Goal: Communication & Community: Answer question/provide support

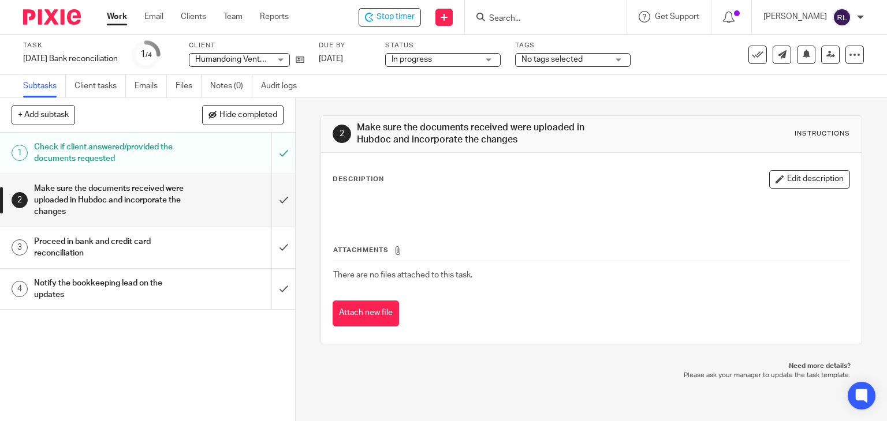
click at [138, 292] on h1 "Notify the bookkeeping lead on the updates" at bounding box center [109, 289] width 151 height 29
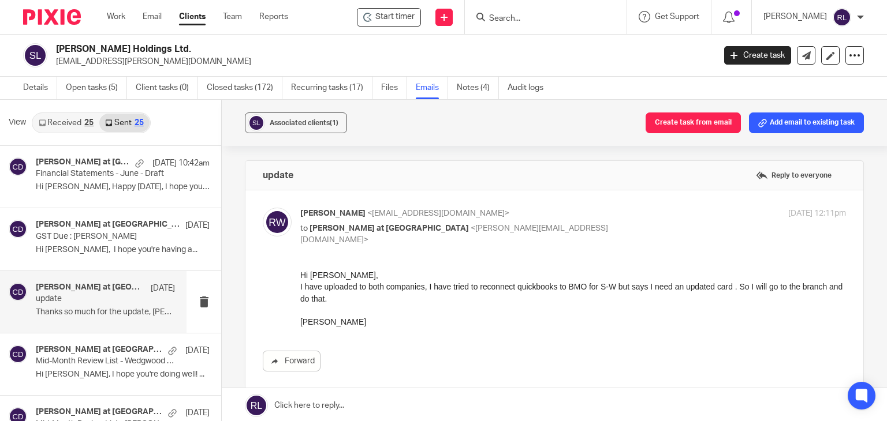
scroll to position [58, 0]
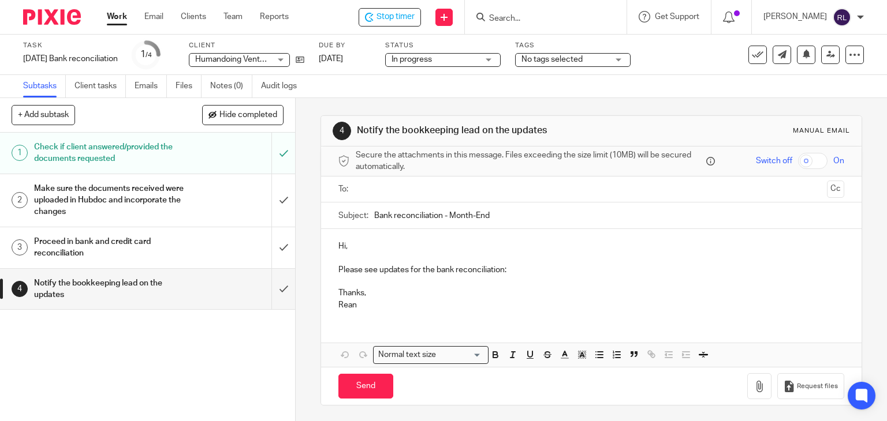
click at [374, 216] on input "Bank reconciliation - Month-End" at bounding box center [609, 216] width 470 height 26
click at [557, 215] on input "Humandoing Ventures Inc - Bank reconciliation - AUgust Month-End" at bounding box center [609, 216] width 470 height 26
type input "Humandoing Ventures Inc - Bank reconciliation - August Month-End"
click at [369, 243] on p "Hi," at bounding box center [591, 247] width 506 height 12
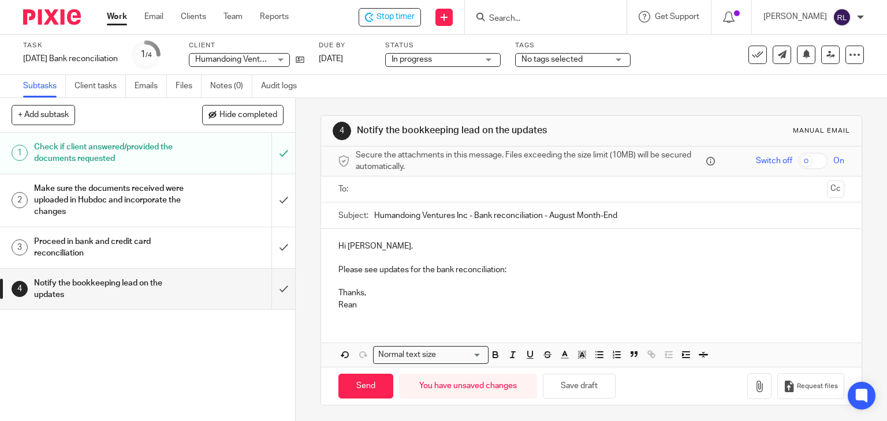
click at [366, 292] on p "Thanks," at bounding box center [591, 293] width 506 height 12
click at [599, 386] on button "Save draft" at bounding box center [579, 386] width 73 height 25
click at [513, 269] on p "Please see updates for the bank reconciliation:" at bounding box center [591, 270] width 506 height 12
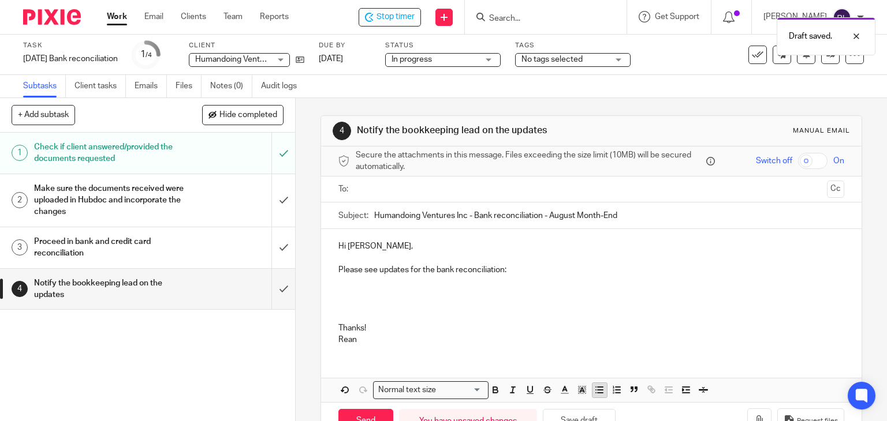
click at [597, 390] on line "button" at bounding box center [599, 390] width 5 height 0
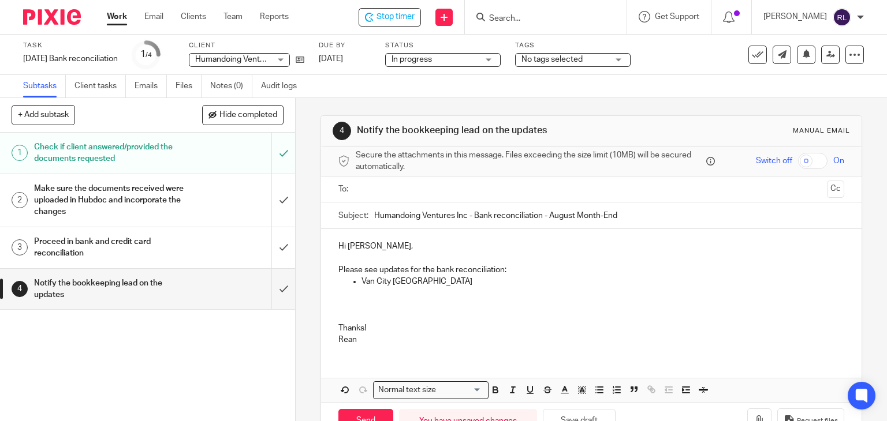
click at [459, 292] on p at bounding box center [591, 293] width 506 height 12
click at [455, 286] on p "Van City US" at bounding box center [602, 282] width 483 height 12
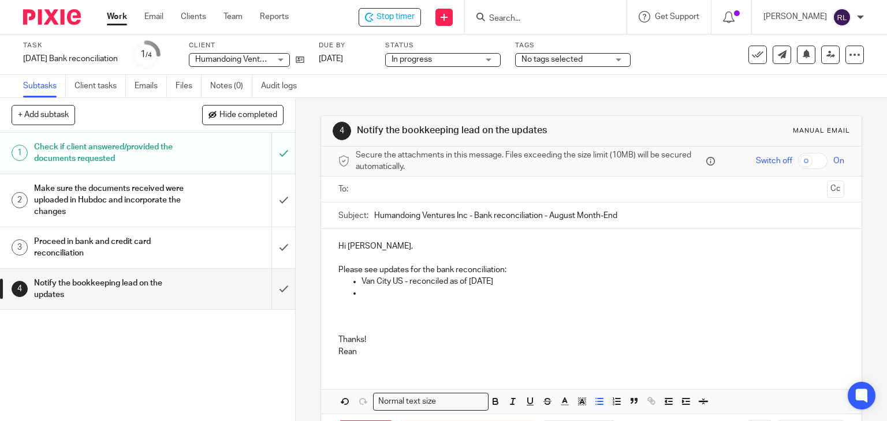
click at [412, 293] on p at bounding box center [602, 293] width 483 height 12
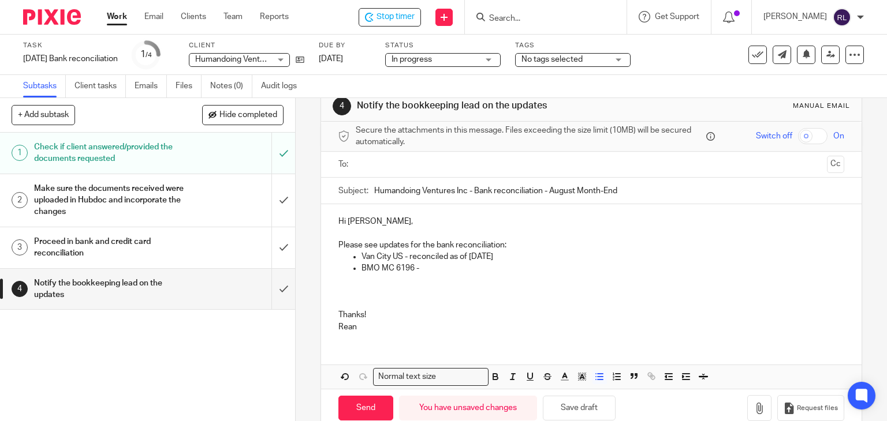
scroll to position [47, 0]
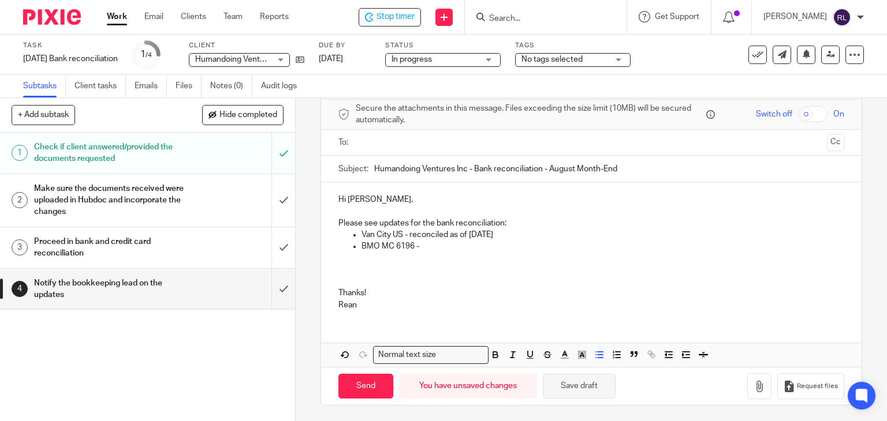
click at [576, 387] on button "Save draft" at bounding box center [579, 386] width 73 height 25
drag, startPoint x: 423, startPoint y: 241, endPoint x: 410, endPoint y: 234, distance: 14.8
click at [423, 241] on p "BMO MC 6196 -" at bounding box center [602, 247] width 483 height 12
drag, startPoint x: 408, startPoint y: 234, endPoint x: 515, endPoint y: 233, distance: 106.8
click at [515, 233] on p "Van City US - reconciled as of August 31st" at bounding box center [602, 235] width 483 height 12
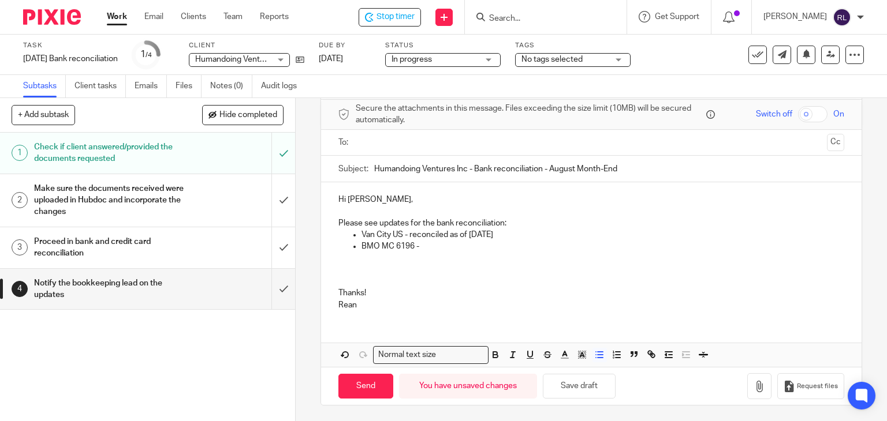
click at [480, 236] on p "Van City US - reconciled as of August 31st" at bounding box center [602, 235] width 483 height 12
drag, startPoint x: 408, startPoint y: 236, endPoint x: 429, endPoint y: 236, distance: 21.4
click at [429, 236] on p "Van City US - reconciled as of August 31st" at bounding box center [602, 235] width 483 height 12
drag, startPoint x: 406, startPoint y: 236, endPoint x: 522, endPoint y: 236, distance: 115.4
click at [522, 236] on p "Van City US - reconciled as of August 31st" at bounding box center [602, 235] width 483 height 12
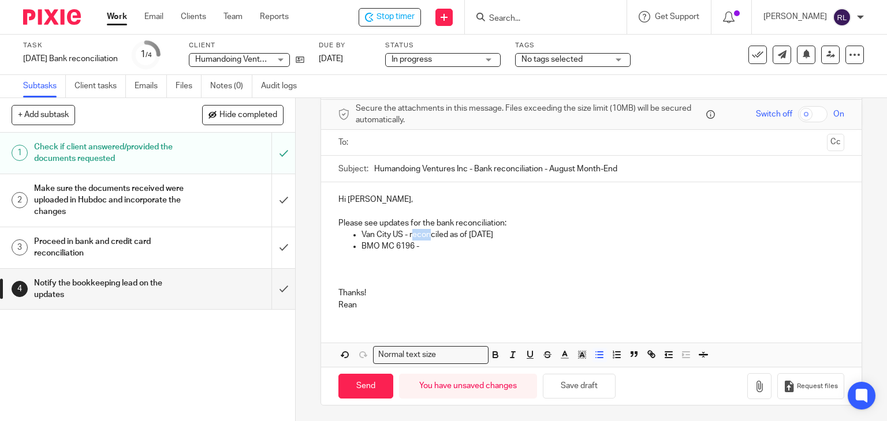
copy p "reconciled as of August 31st"
click at [440, 248] on p "BMO MC 6196 -" at bounding box center [602, 247] width 483 height 12
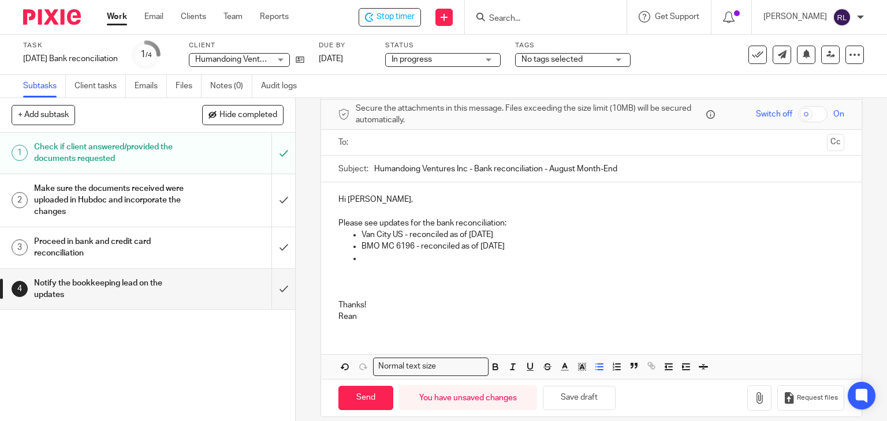
drag, startPoint x: 441, startPoint y: 268, endPoint x: 429, endPoint y: 259, distance: 14.4
click at [441, 268] on p at bounding box center [591, 270] width 506 height 12
click at [418, 261] on p at bounding box center [602, 259] width 483 height 12
click at [499, 257] on p "Vancity Business TERM Deposits" at bounding box center [602, 259] width 483 height 12
drag, startPoint x: 407, startPoint y: 234, endPoint x: 536, endPoint y: 234, distance: 128.7
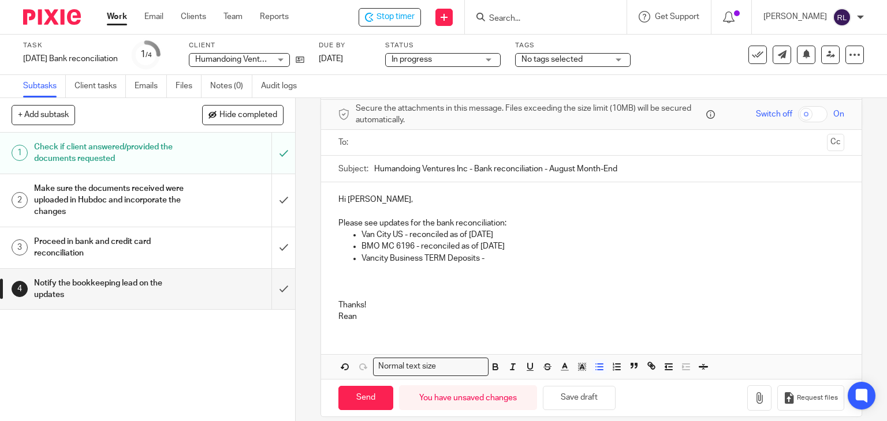
click at [536, 234] on p "Van City US - reconciled as of August 31st" at bounding box center [602, 235] width 483 height 12
copy p "reconciled as of August 31st"
click at [490, 259] on p "Vancity Business TERM Deposits -" at bounding box center [602, 259] width 483 height 12
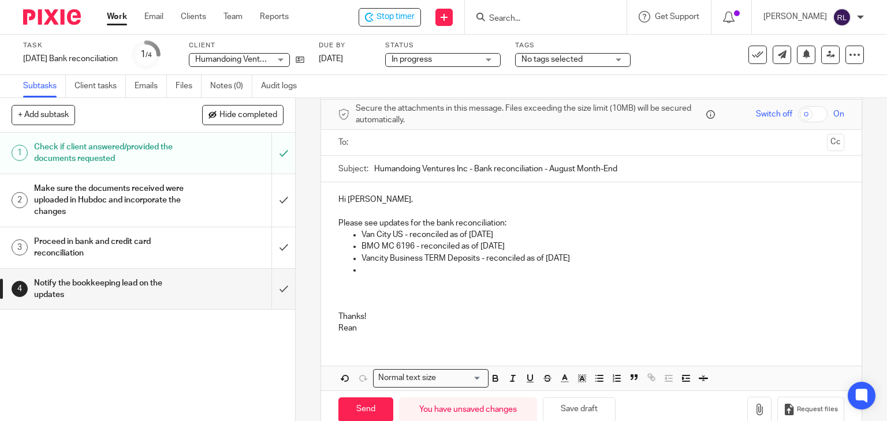
click at [406, 276] on p at bounding box center [591, 282] width 506 height 12
click at [398, 274] on p at bounding box center [602, 270] width 483 height 12
click at [585, 274] on p "Van City Equity Shares - reconciled as of August 31st" at bounding box center [602, 270] width 483 height 12
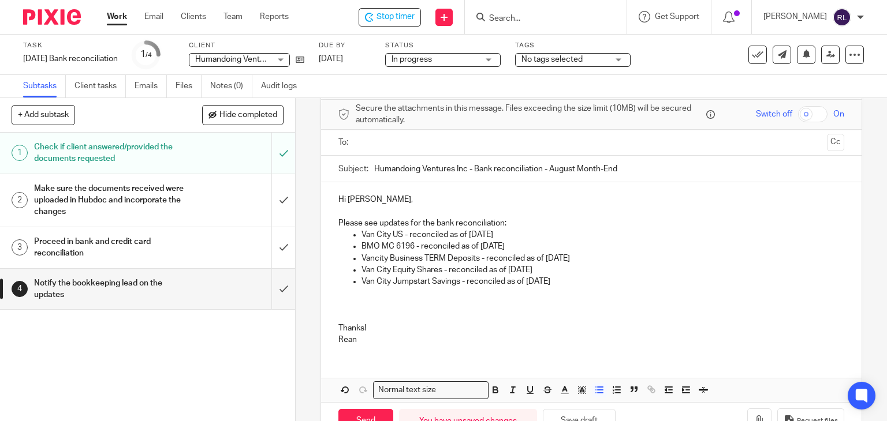
click at [596, 287] on p at bounding box center [591, 293] width 506 height 12
click at [601, 281] on p "Van City Jumpstart Savings - reconciled as of August 31st" at bounding box center [602, 282] width 483 height 12
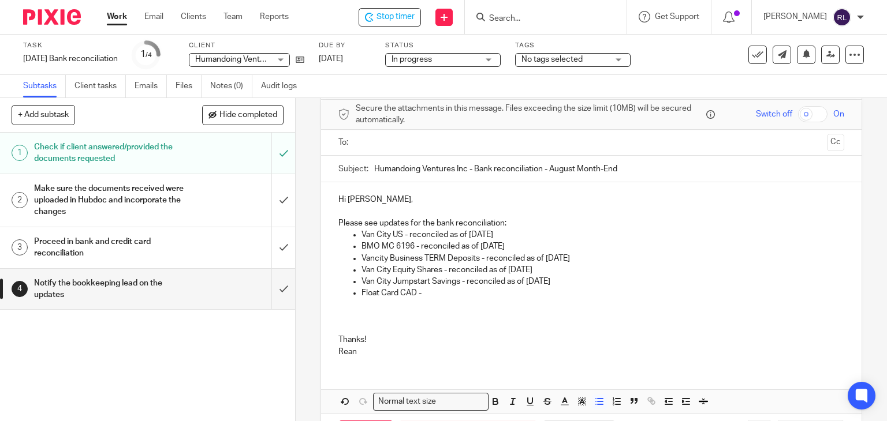
click at [437, 294] on p "Float Card CAD -" at bounding box center [602, 293] width 483 height 12
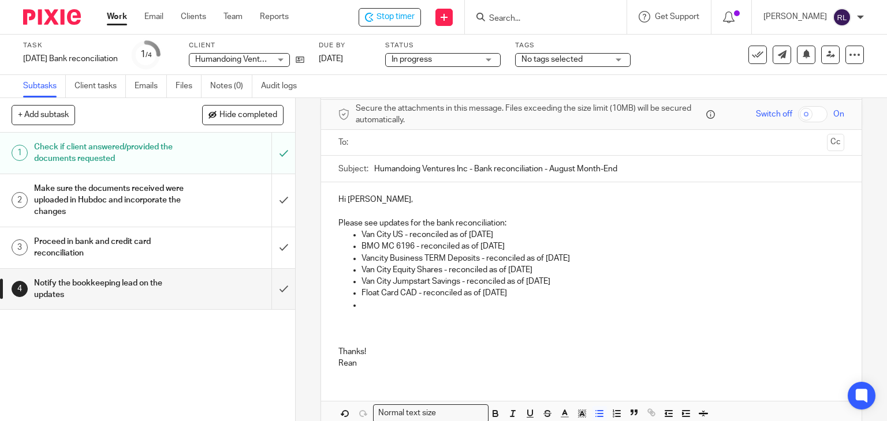
click at [461, 301] on p at bounding box center [602, 306] width 483 height 12
drag, startPoint x: 356, startPoint y: 294, endPoint x: 411, endPoint y: 294, distance: 54.8
click at [411, 294] on ul "Van City US - reconciled as of August 31st BMO MC 6196 - reconciled as of Augus…" at bounding box center [591, 270] width 506 height 82
click at [395, 305] on p at bounding box center [602, 306] width 483 height 12
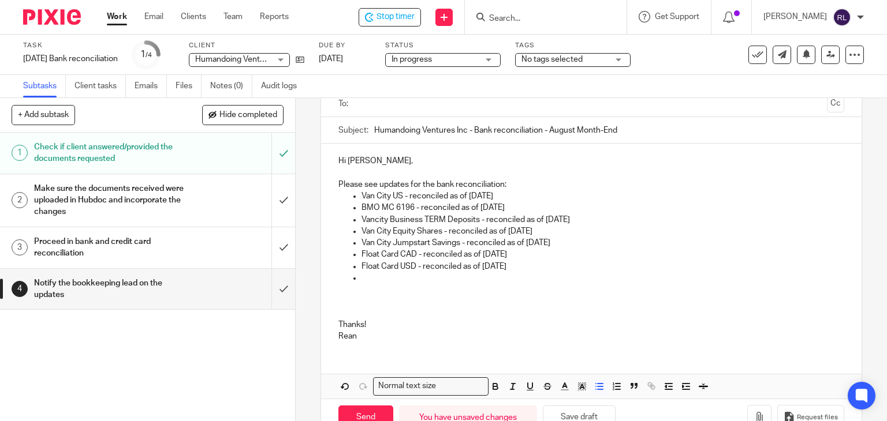
scroll to position [117, 0]
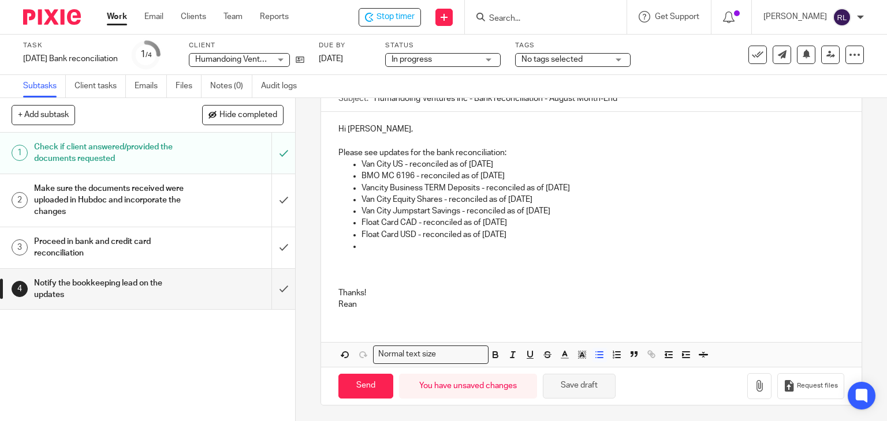
click at [588, 383] on button "Save draft" at bounding box center [579, 386] width 73 height 25
click at [372, 249] on p at bounding box center [602, 247] width 483 height 12
click at [353, 282] on p at bounding box center [591, 282] width 506 height 12
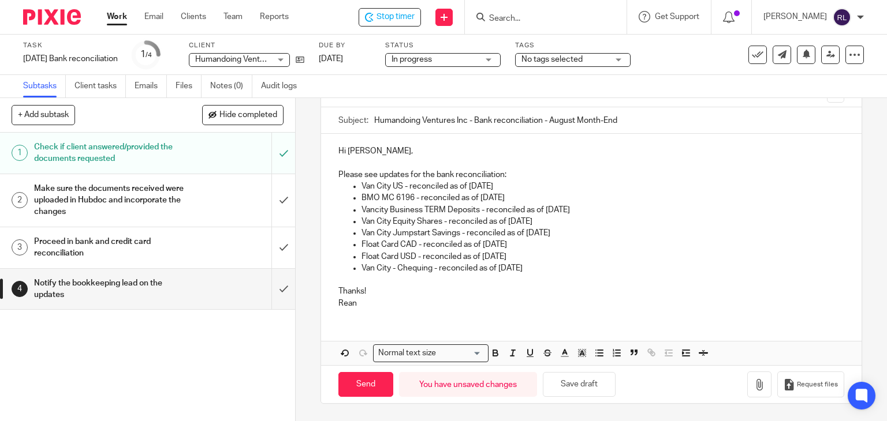
scroll to position [94, 0]
click at [582, 388] on button "Save draft" at bounding box center [579, 386] width 73 height 25
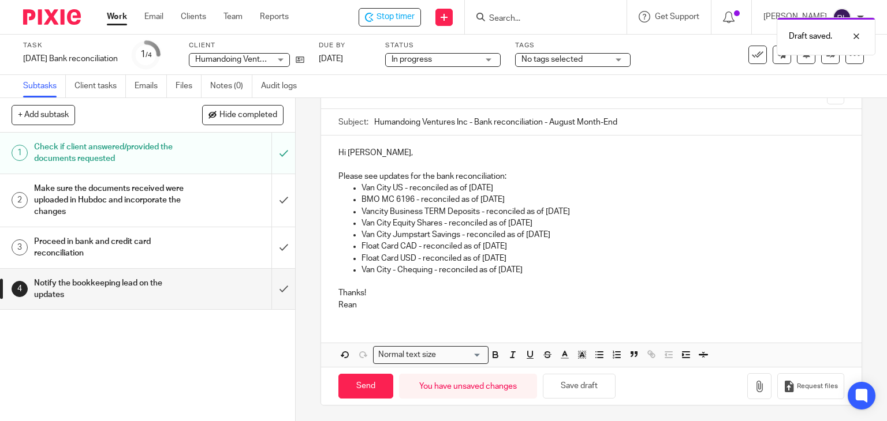
click at [343, 287] on p "Thanks!" at bounding box center [591, 293] width 506 height 12
click at [340, 286] on p at bounding box center [591, 282] width 506 height 12
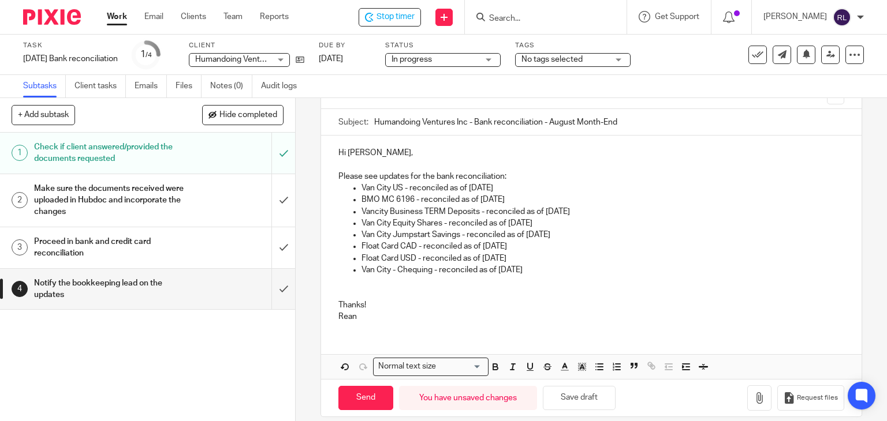
click at [453, 311] on p "Rean" at bounding box center [591, 317] width 506 height 12
click at [581, 398] on button "Save draft" at bounding box center [579, 398] width 73 height 25
click at [569, 397] on button "Save draft" at bounding box center [579, 398] width 73 height 25
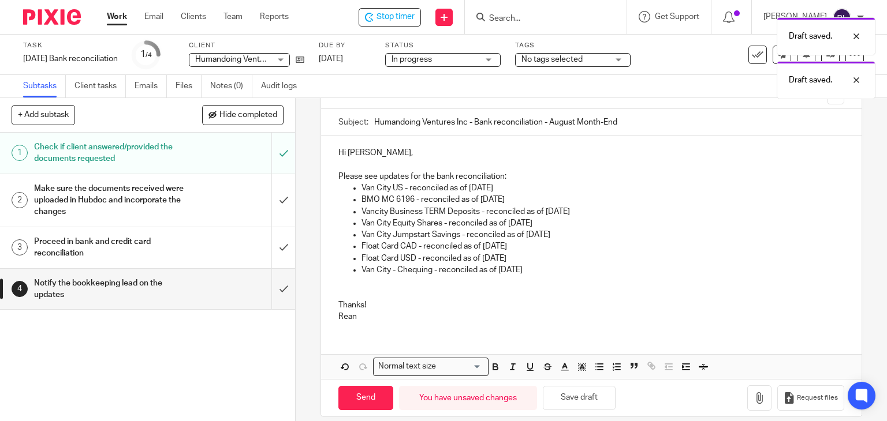
scroll to position [36, 0]
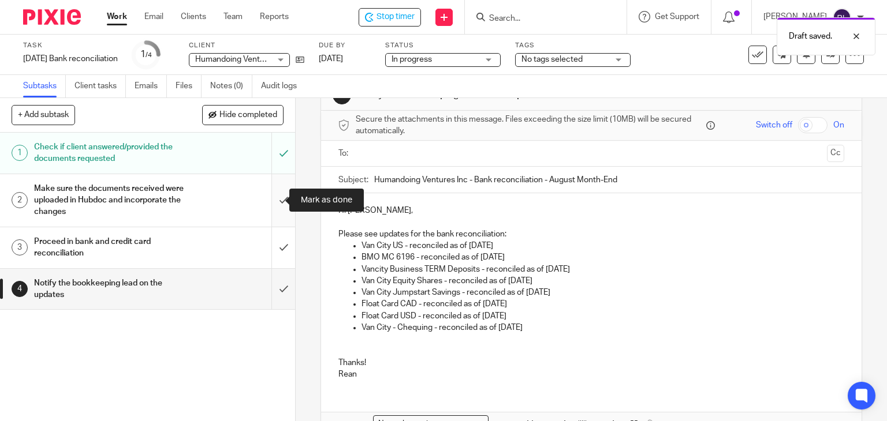
click at [272, 205] on input "submit" at bounding box center [147, 200] width 295 height 53
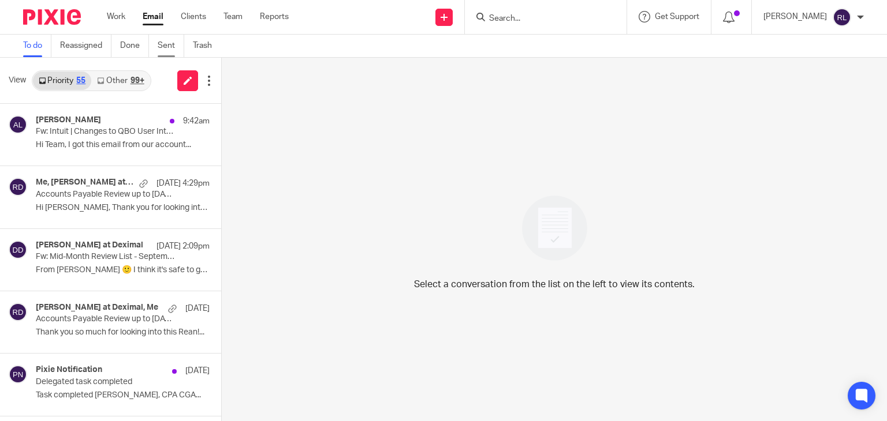
click at [172, 46] on link "Sent" at bounding box center [171, 46] width 27 height 23
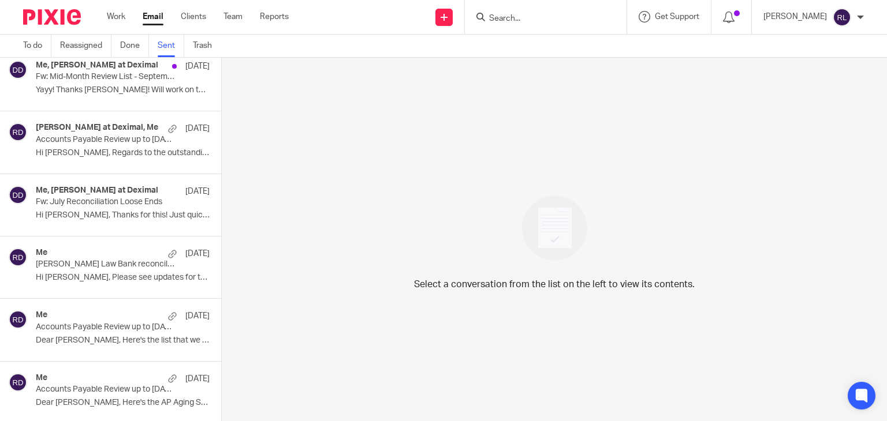
scroll to position [698, 0]
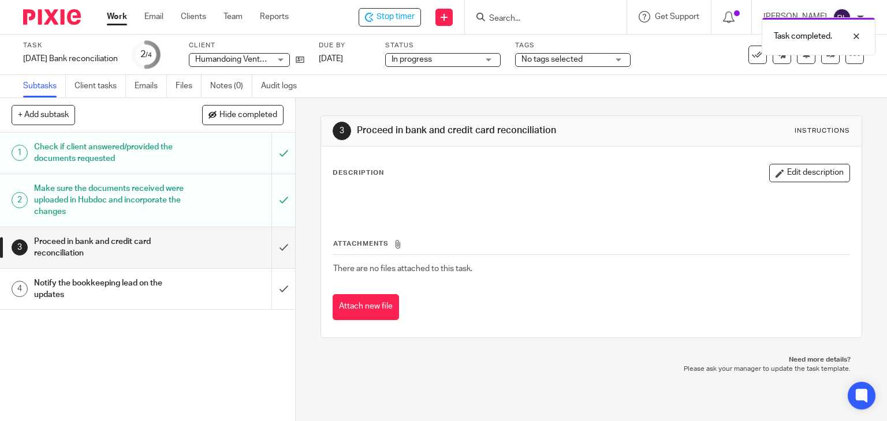
click at [274, 246] on input "submit" at bounding box center [147, 247] width 295 height 41
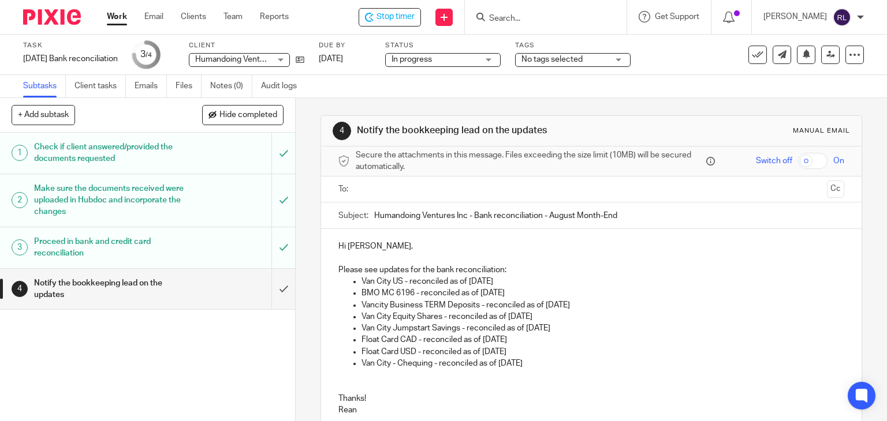
click at [416, 193] on input "text" at bounding box center [591, 189] width 462 height 13
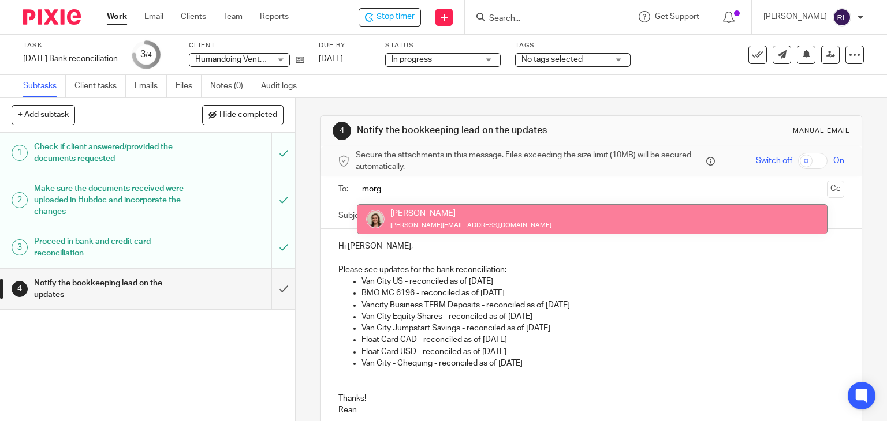
type input "morg"
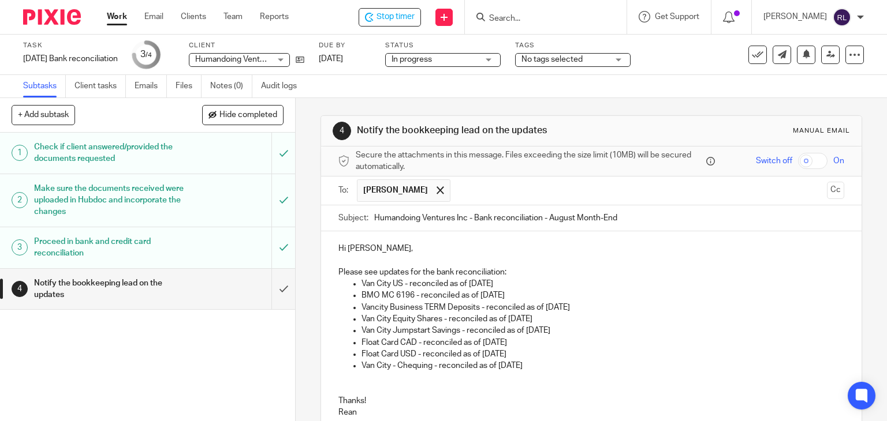
scroll to position [108, 0]
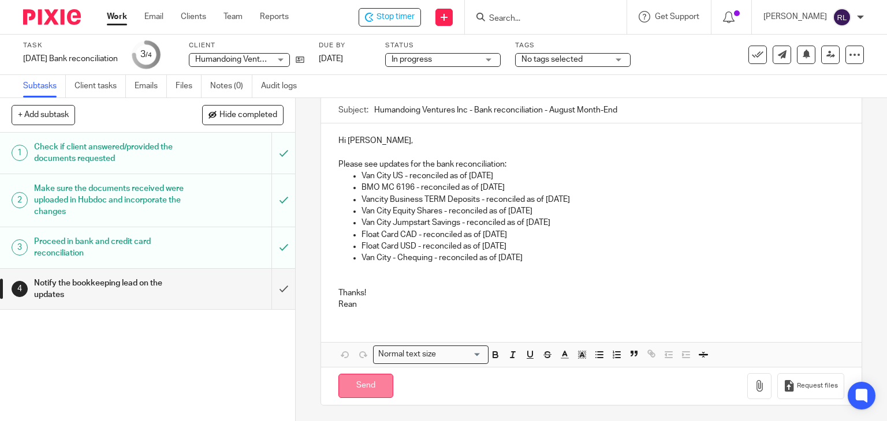
click at [376, 386] on input "Send" at bounding box center [365, 386] width 55 height 25
type input "Sent"
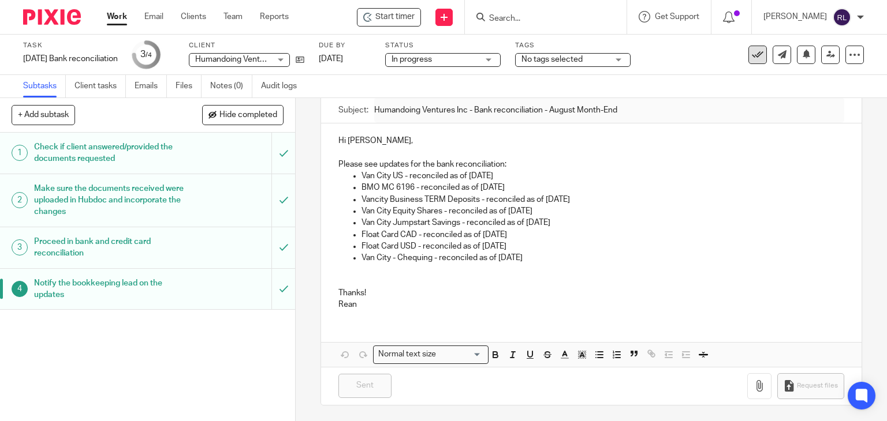
click at [748, 60] on button at bounding box center [757, 55] width 18 height 18
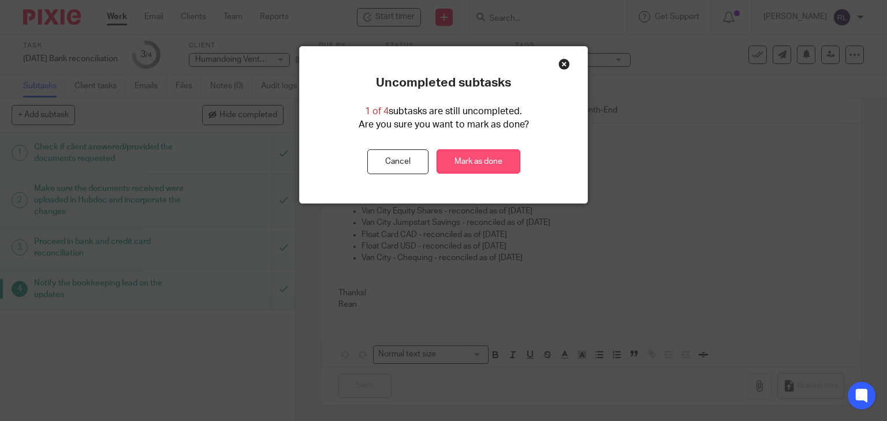
click at [491, 158] on link "Mark as done" at bounding box center [478, 162] width 84 height 25
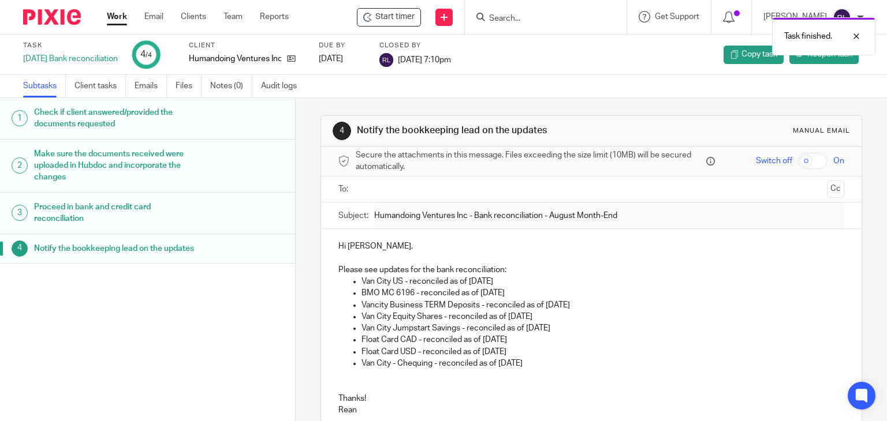
click at [114, 21] on link "Work" at bounding box center [117, 17] width 20 height 12
